Goal: Information Seeking & Learning: Check status

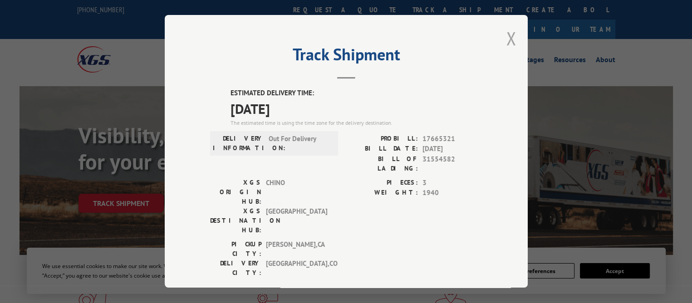
drag, startPoint x: 506, startPoint y: 37, endPoint x: 345, endPoint y: 16, distance: 162.4
click at [506, 37] on button "Close modal" at bounding box center [511, 38] width 10 height 24
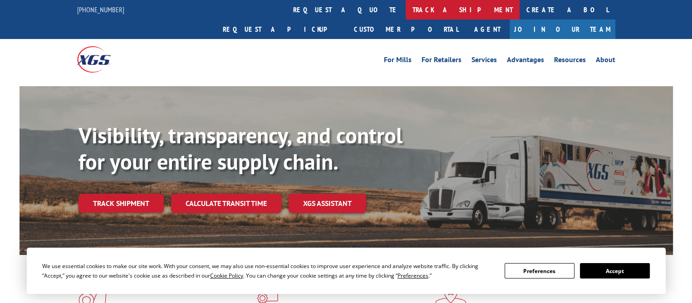
click at [406, 13] on link "track a shipment" at bounding box center [463, 10] width 114 height 20
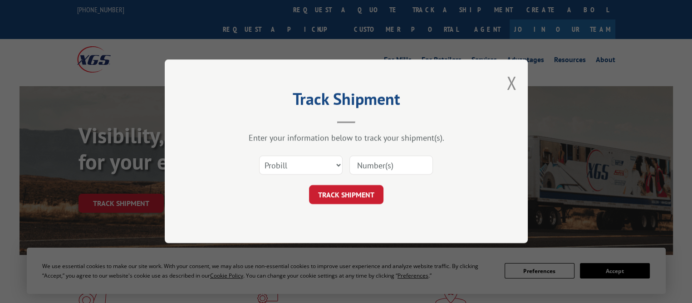
drag, startPoint x: 379, startPoint y: 164, endPoint x: 347, endPoint y: 182, distance: 37.0
click at [379, 164] on input at bounding box center [391, 165] width 84 height 19
paste input "17665321"
type input "17665321"
click at [339, 191] on button "TRACK SHIPMENT" at bounding box center [346, 195] width 74 height 19
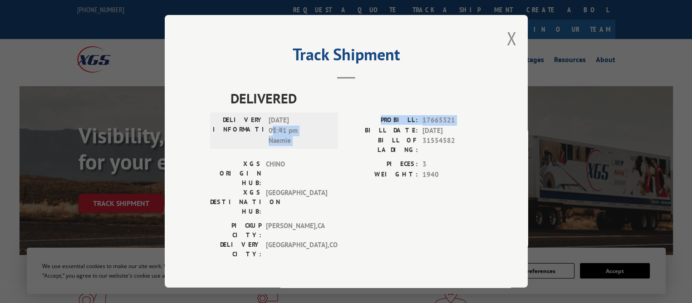
drag, startPoint x: 272, startPoint y: 135, endPoint x: 344, endPoint y: 136, distance: 72.6
click at [344, 136] on div "DELIVERY INFORMATION: [DATE] 01:41 pm Naemie PROBILL: 17665321 BILL DATE: [DATE…" at bounding box center [346, 137] width 272 height 44
click at [306, 146] on span "[DATE] 01:41 pm Naemie" at bounding box center [299, 130] width 61 height 31
drag, startPoint x: 289, startPoint y: 136, endPoint x: 272, endPoint y: 136, distance: 16.8
click at [272, 136] on span "[DATE] 01:41 pm Naemie" at bounding box center [299, 130] width 61 height 31
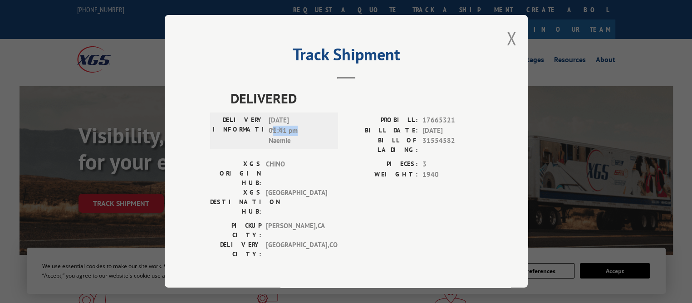
copy span "1:41 pm"
